Goal: Task Accomplishment & Management: Use online tool/utility

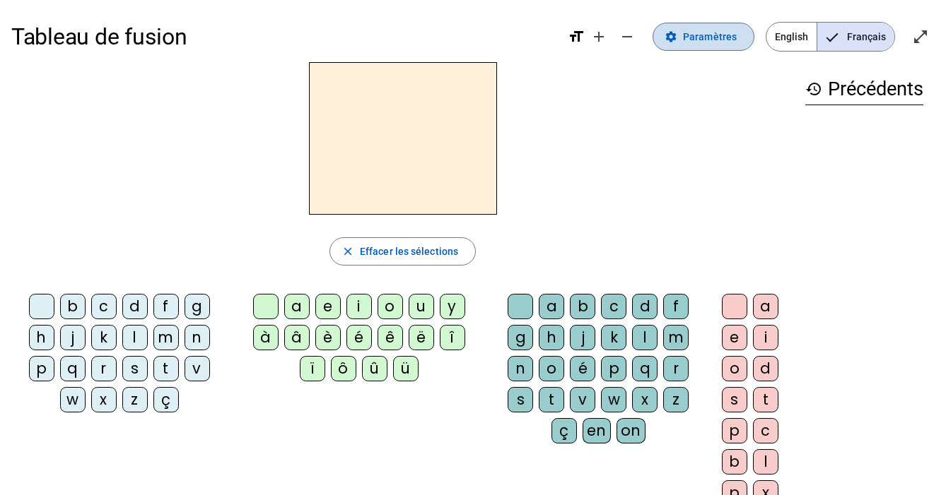
click at [701, 37] on span "Paramètres" at bounding box center [710, 36] width 54 height 17
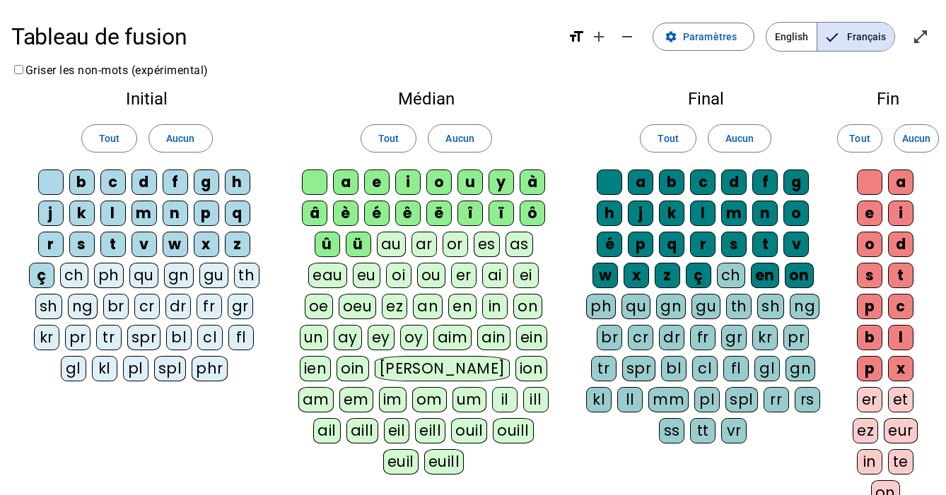
click at [394, 309] on div "ez" at bounding box center [394, 306] width 25 height 25
click at [428, 274] on div "ou" at bounding box center [431, 275] width 28 height 25
click at [405, 215] on div "ê" at bounding box center [407, 213] width 25 height 25
click at [439, 214] on div "ë" at bounding box center [438, 213] width 25 height 25
click at [372, 206] on div "é" at bounding box center [376, 213] width 25 height 25
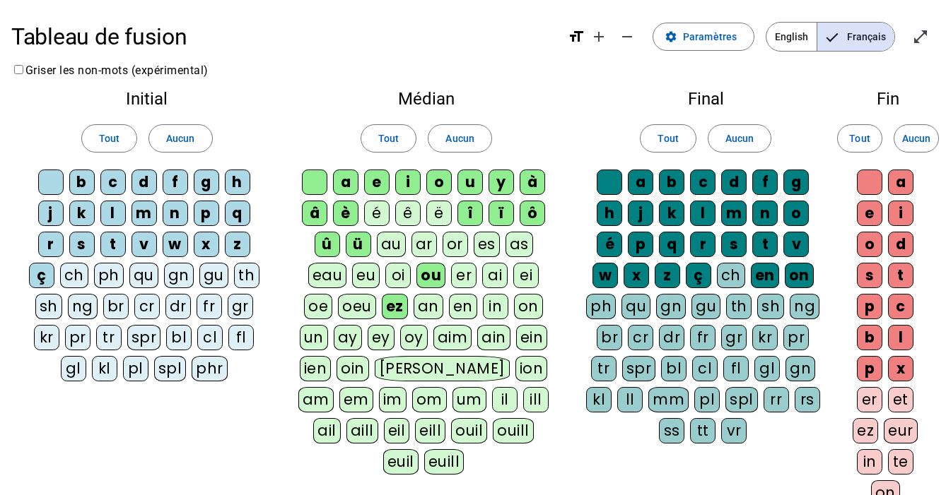
click at [337, 206] on div "è" at bounding box center [345, 213] width 25 height 25
click at [315, 206] on div "â" at bounding box center [314, 213] width 25 height 25
click at [428, 273] on div "ou" at bounding box center [430, 275] width 29 height 25
click at [391, 309] on div "ez" at bounding box center [395, 306] width 26 height 25
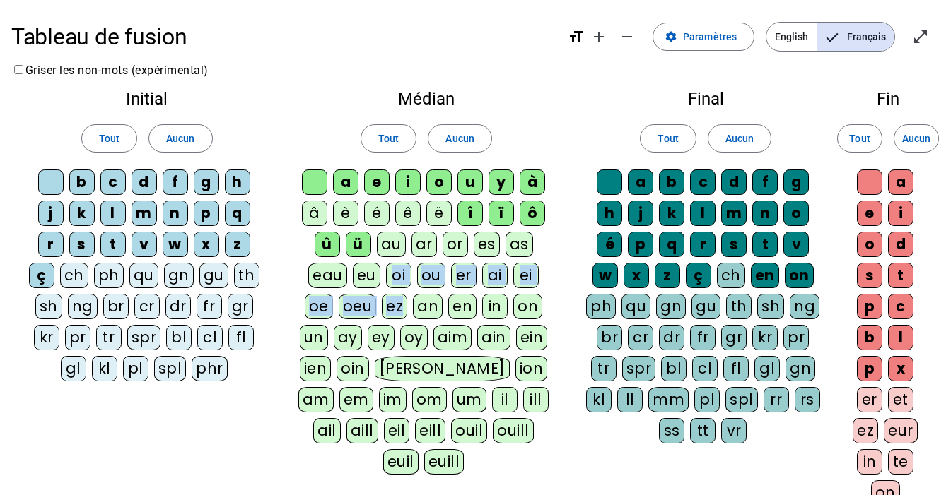
drag, startPoint x: 391, startPoint y: 309, endPoint x: 384, endPoint y: 277, distance: 32.6
click at [384, 278] on div "a e i o u y à â è é ê ë [PERSON_NAME] ô û ü au ar or es as eau eu oi ou er ai e…" at bounding box center [426, 325] width 266 height 311
click at [353, 235] on div "ü" at bounding box center [358, 244] width 25 height 25
click at [322, 240] on div "û" at bounding box center [326, 244] width 25 height 25
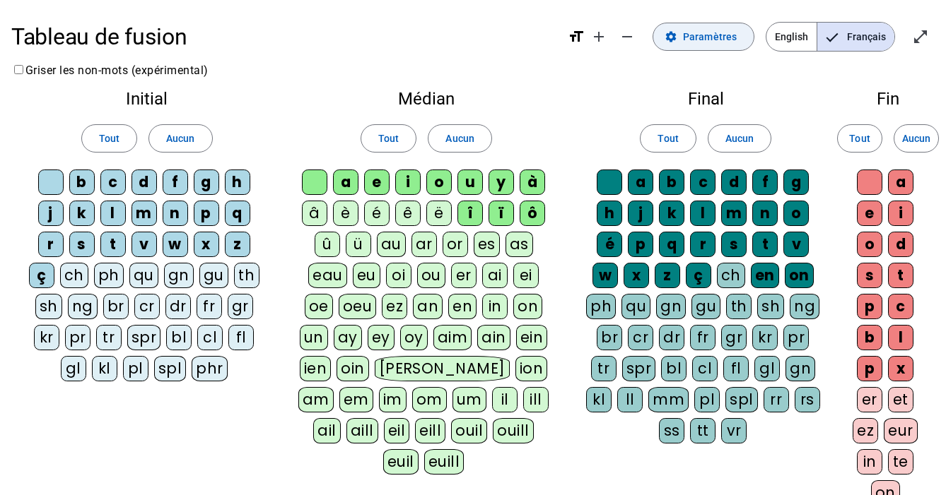
click at [701, 40] on span "Paramètres" at bounding box center [710, 36] width 54 height 17
click at [580, 37] on mat-icon "format_size" at bounding box center [575, 36] width 17 height 17
click at [581, 40] on mat-icon "format_size" at bounding box center [575, 36] width 17 height 17
click at [712, 40] on span "Paramètres" at bounding box center [710, 36] width 54 height 17
click at [856, 32] on span "Français" at bounding box center [855, 37] width 77 height 28
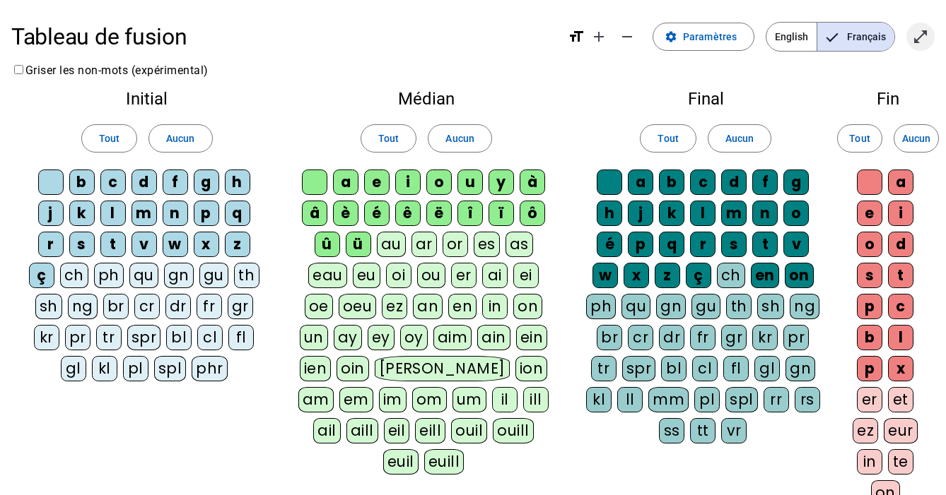
click at [919, 31] on mat-icon "open_in_full" at bounding box center [920, 36] width 17 height 17
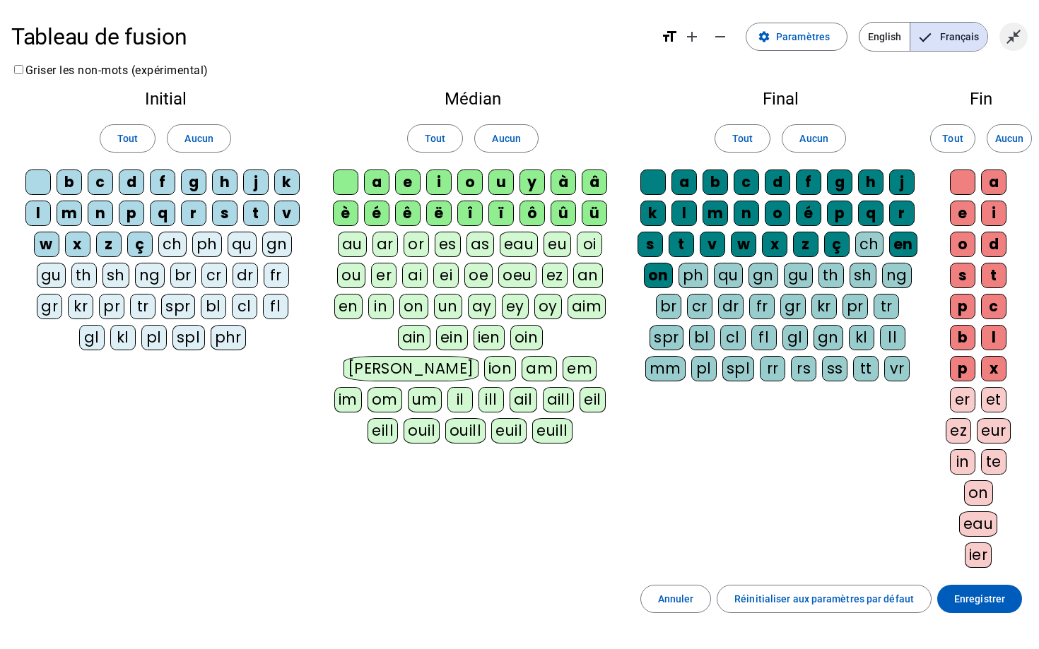
click at [945, 33] on mat-icon "close_fullscreen" at bounding box center [1013, 36] width 17 height 17
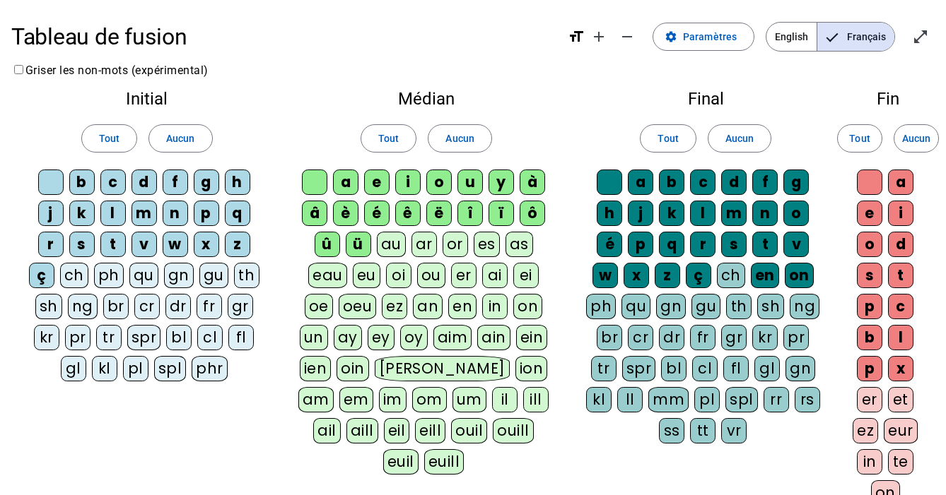
scroll to position [266, 0]
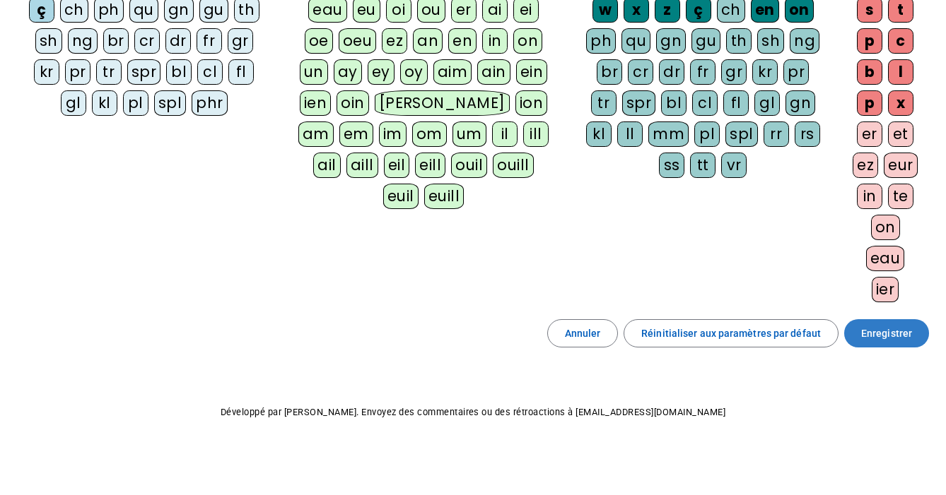
click at [890, 334] on span "Enregistrer" at bounding box center [886, 333] width 51 height 17
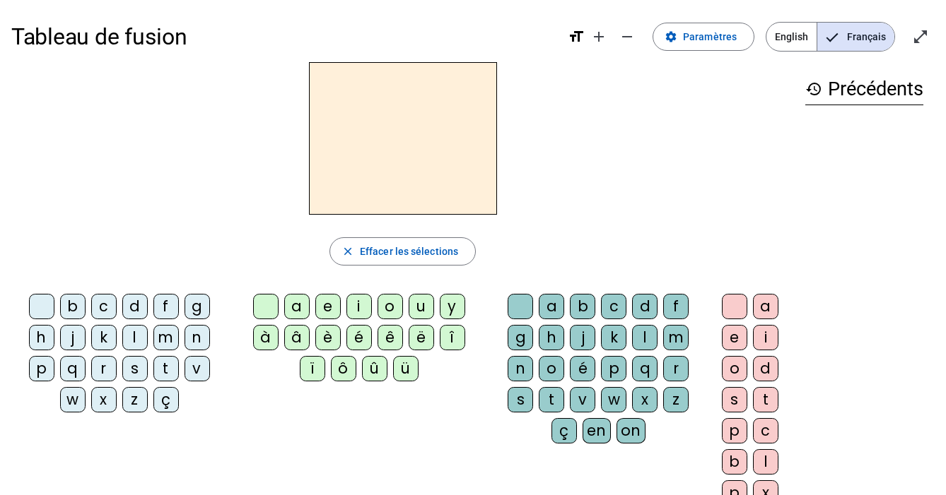
click at [169, 334] on div "m" at bounding box center [165, 337] width 25 height 25
click at [302, 299] on div "a" at bounding box center [296, 306] width 25 height 25
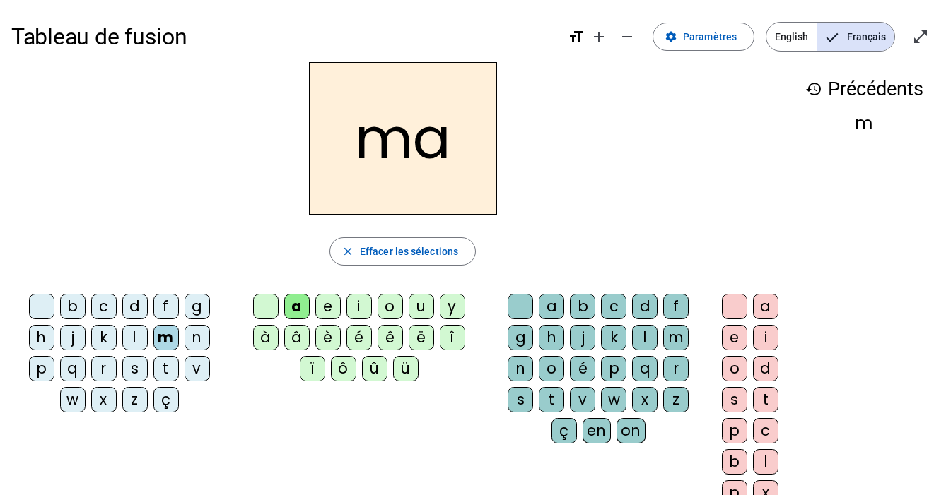
click at [165, 374] on div "t" at bounding box center [165, 368] width 25 height 25
click at [130, 339] on div "l" at bounding box center [134, 337] width 25 height 25
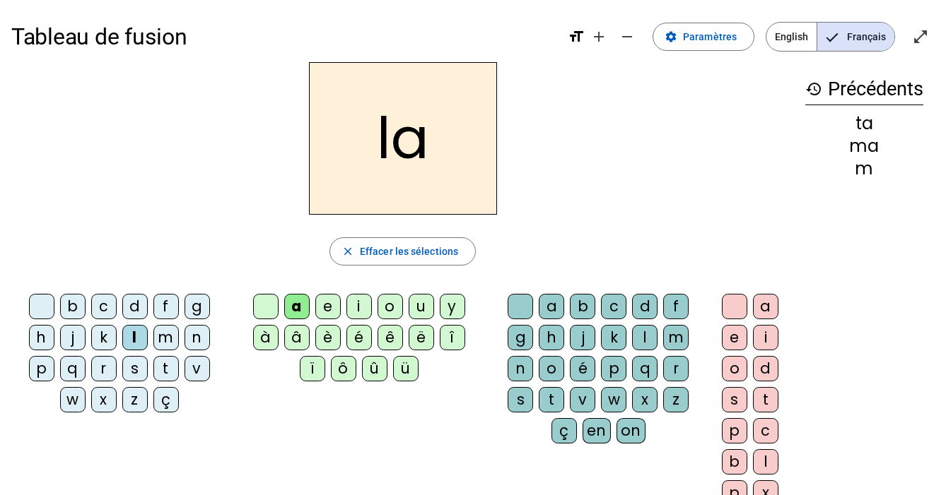
click at [329, 310] on div "e" at bounding box center [327, 306] width 25 height 25
